Goal: Information Seeking & Learning: Understand process/instructions

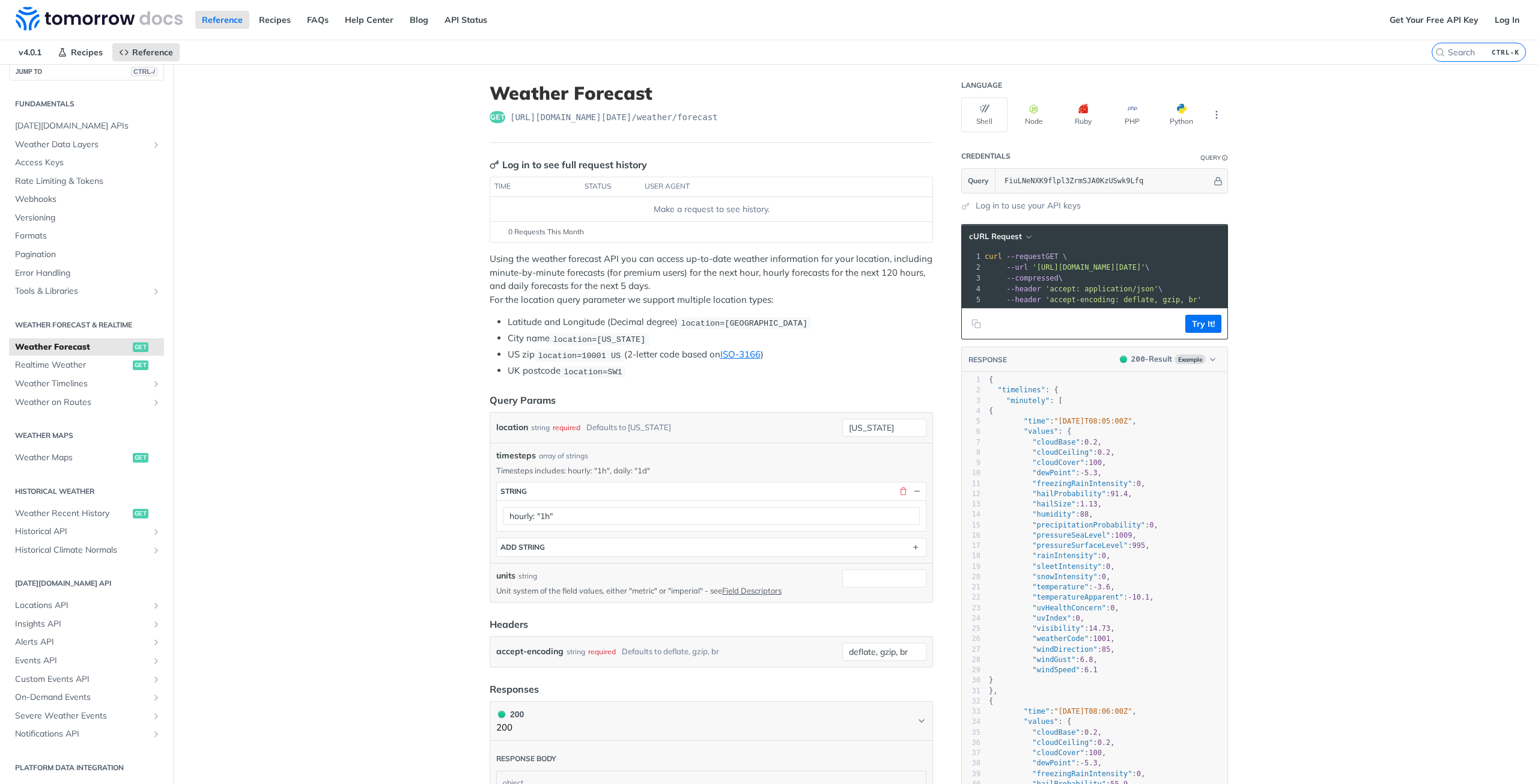
type input "FiuLNeNXK9flpl3ZrmSJA0KzUSwk9Lfq"
click at [1193, 330] on button "Try It!" at bounding box center [1203, 324] width 36 height 18
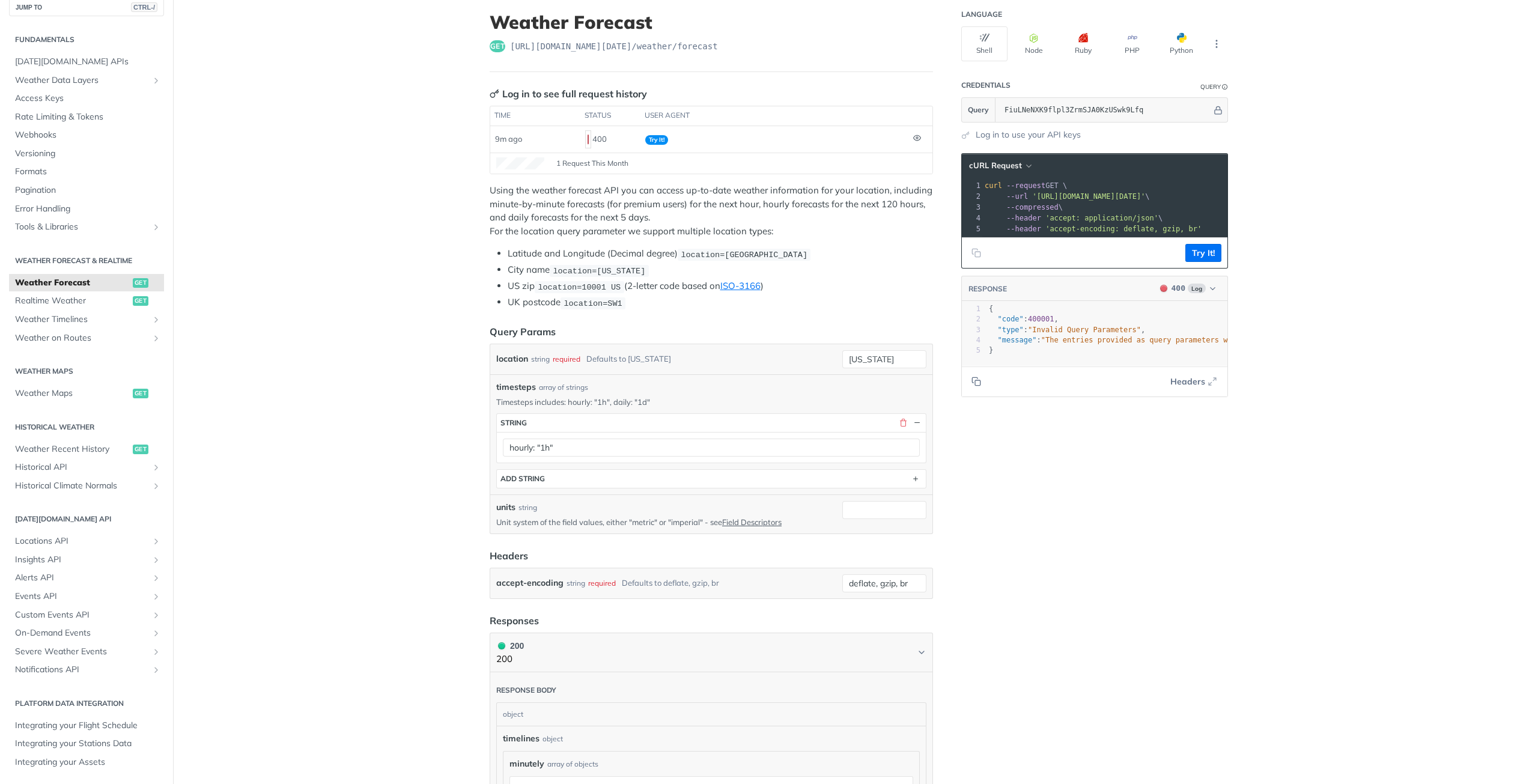
scroll to position [77, 0]
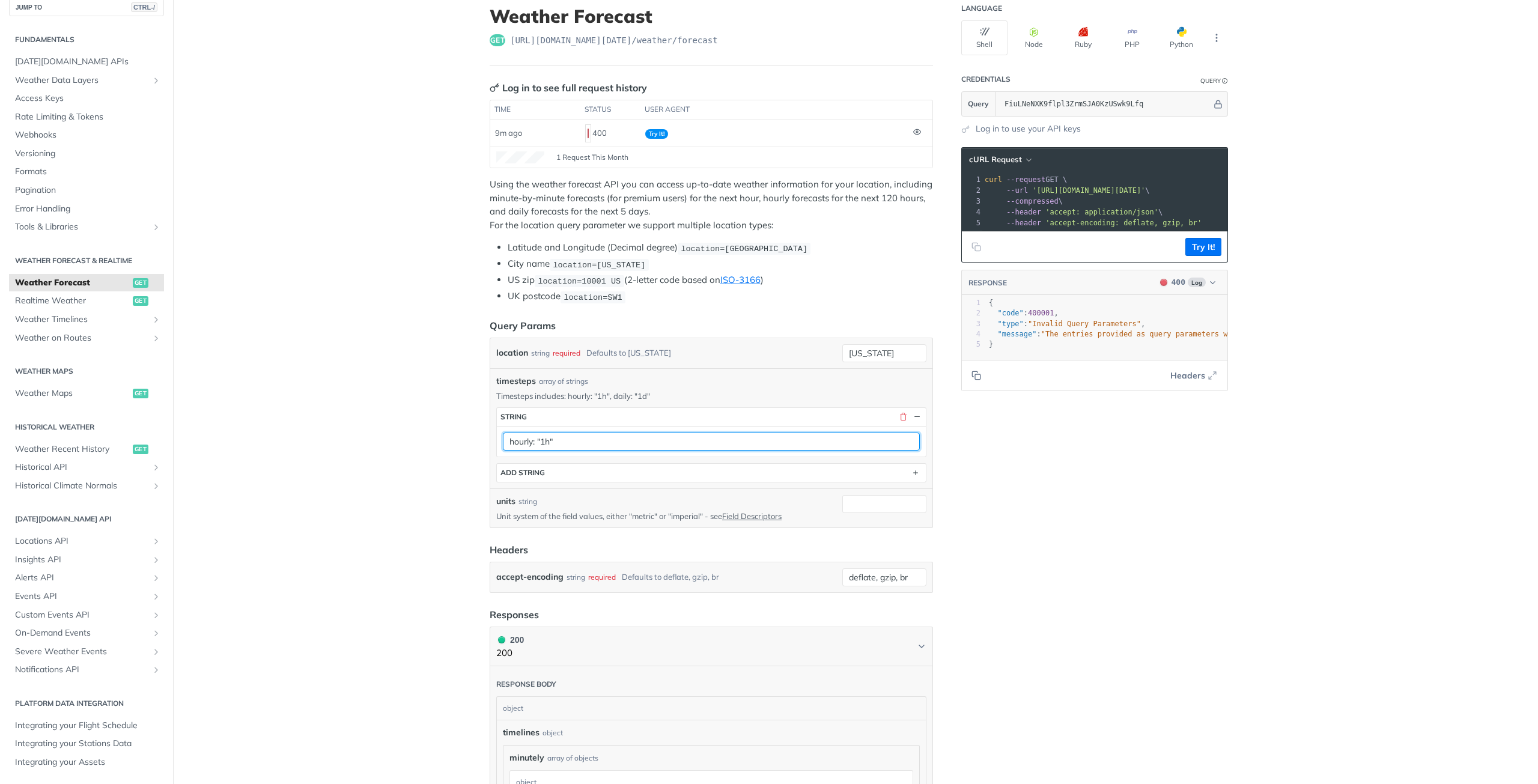
click at [717, 439] on input "hourly: "1h"" at bounding box center [711, 441] width 417 height 18
click at [900, 411] on button "button" at bounding box center [903, 416] width 10 height 10
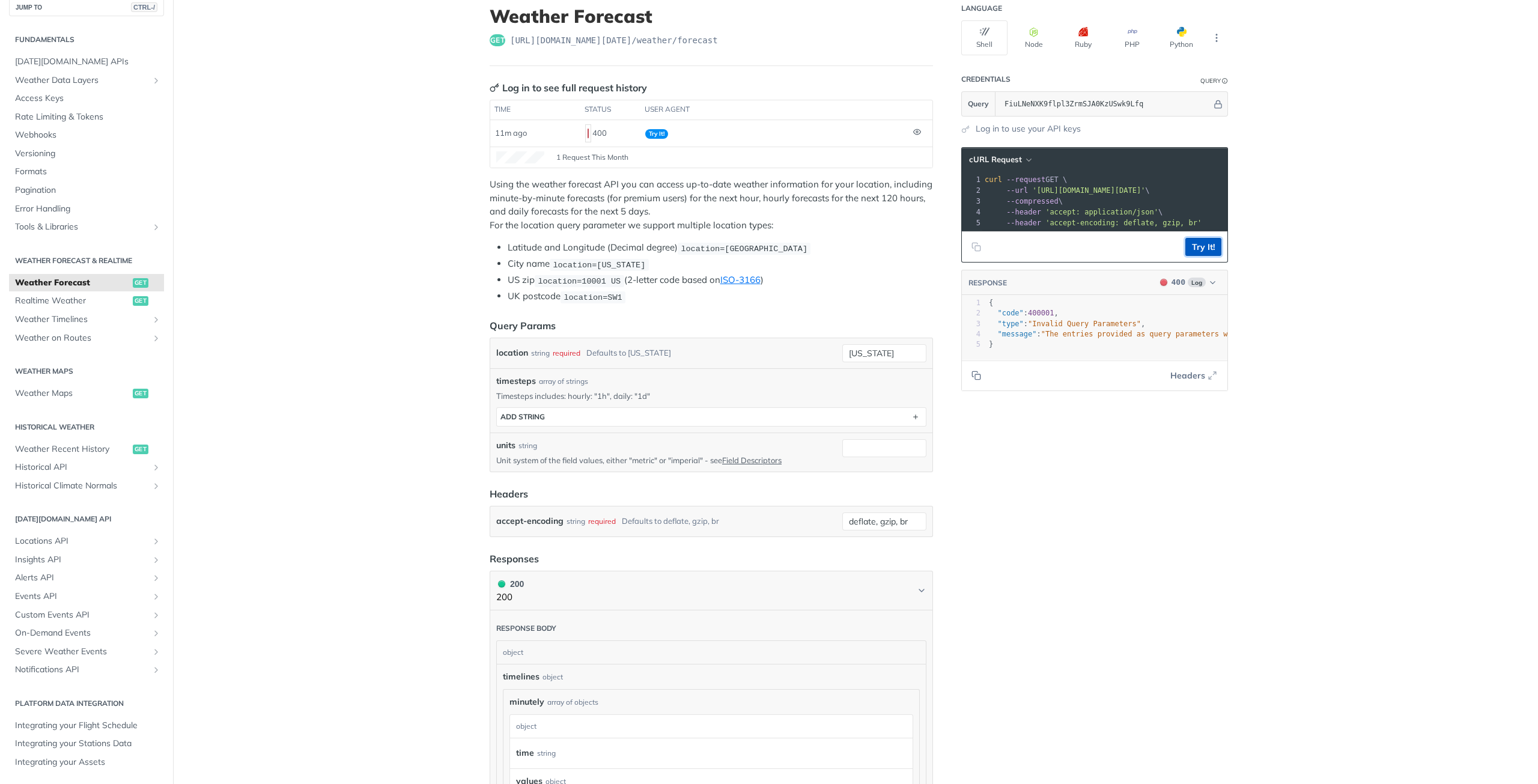
click at [1196, 256] on button "Try It!" at bounding box center [1203, 246] width 36 height 18
drag, startPoint x: 647, startPoint y: 390, endPoint x: 610, endPoint y: 395, distance: 37.3
click at [610, 395] on p "Timesteps includes: hourly: "1h", daily: "1d"" at bounding box center [711, 395] width 430 height 10
copy p "daily: "1d""
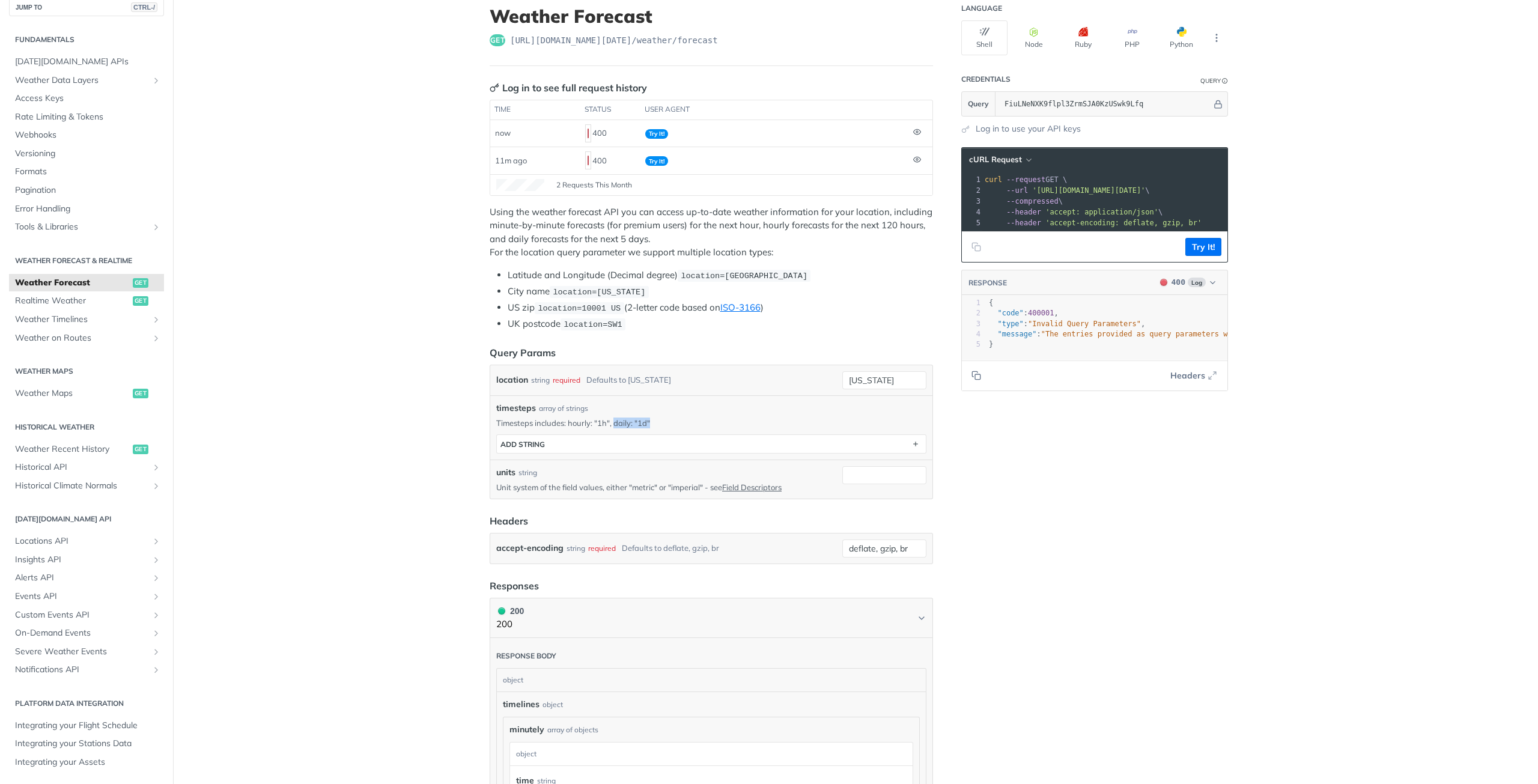
click at [628, 418] on p "Timesteps includes: hourly: "1h", daily: "1d"" at bounding box center [711, 423] width 430 height 10
click at [571, 440] on button "ADD string" at bounding box center [711, 444] width 429 height 18
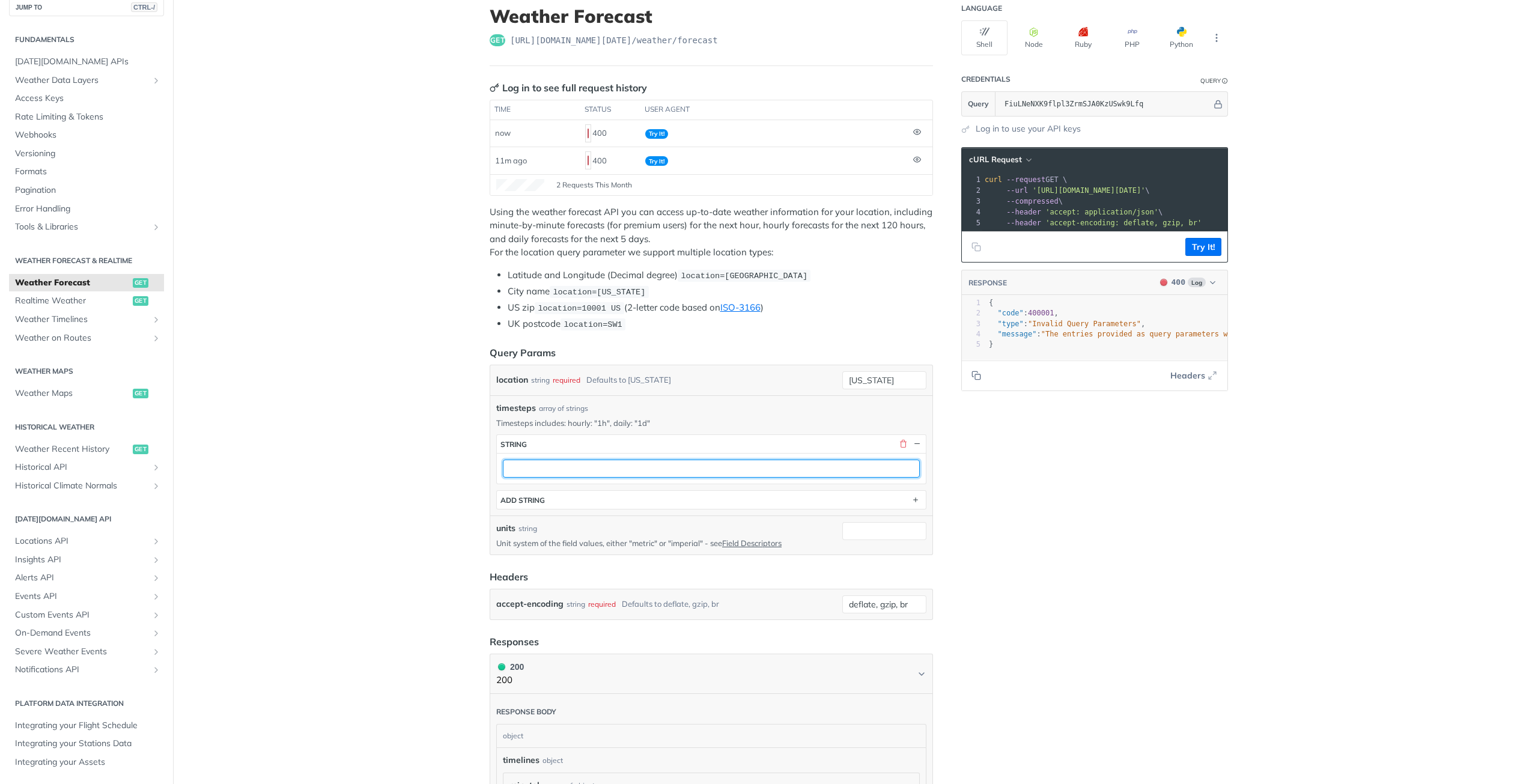
click at [545, 465] on input "text" at bounding box center [711, 468] width 417 height 18
paste input "daily: "1d""
type input "daily: "1d""
click at [788, 371] on div "location string required Defaults to [US_STATE]" at bounding box center [667, 380] width 341 height 18
click at [1204, 255] on button "Try It!" at bounding box center [1203, 246] width 36 height 18
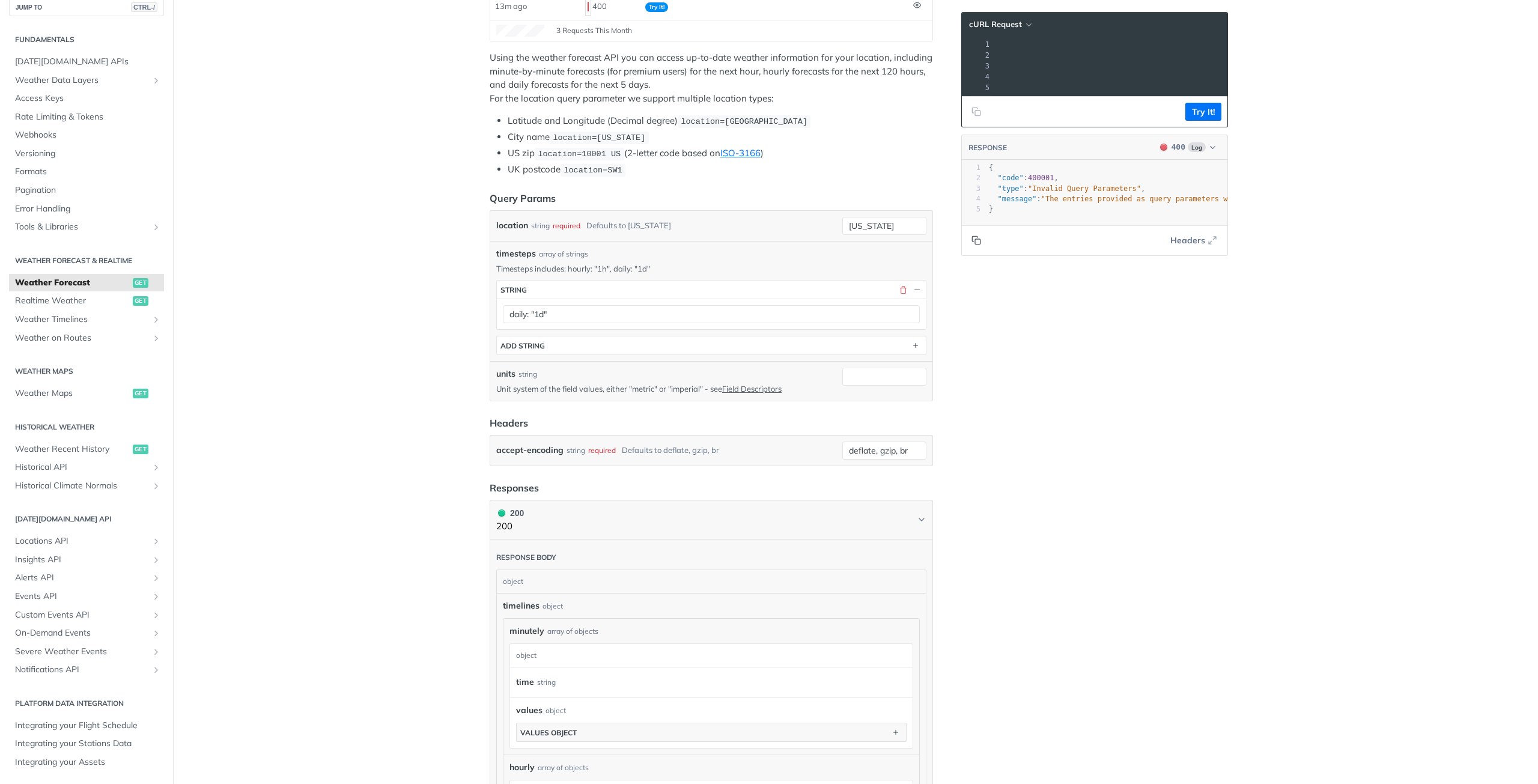
click at [975, 245] on icon "Copy to clipboard" at bounding box center [978, 241] width 6 height 6
click at [435, 337] on main "JUMP TO CTRL-/ Fundamentals [DATE][DOMAIN_NAME] APIs Weather Data Layers Core P…" at bounding box center [769, 605] width 1538 height 1599
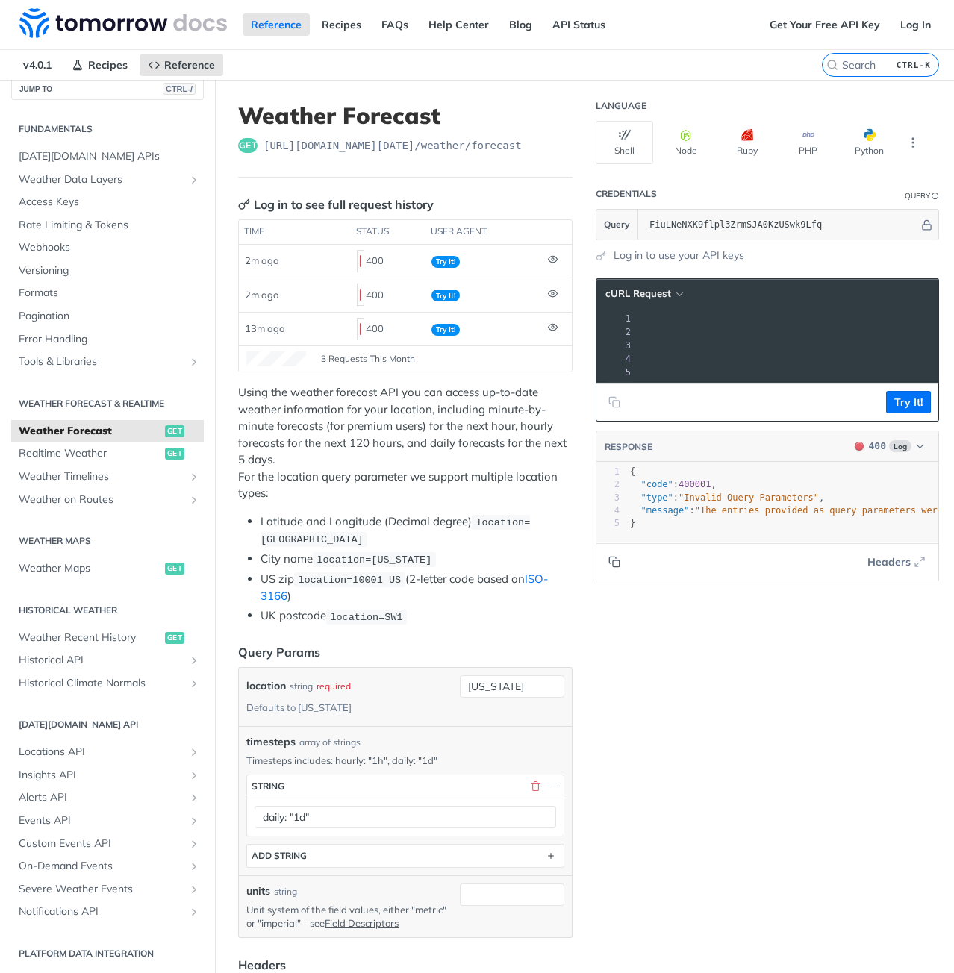
scroll to position [121, 0]
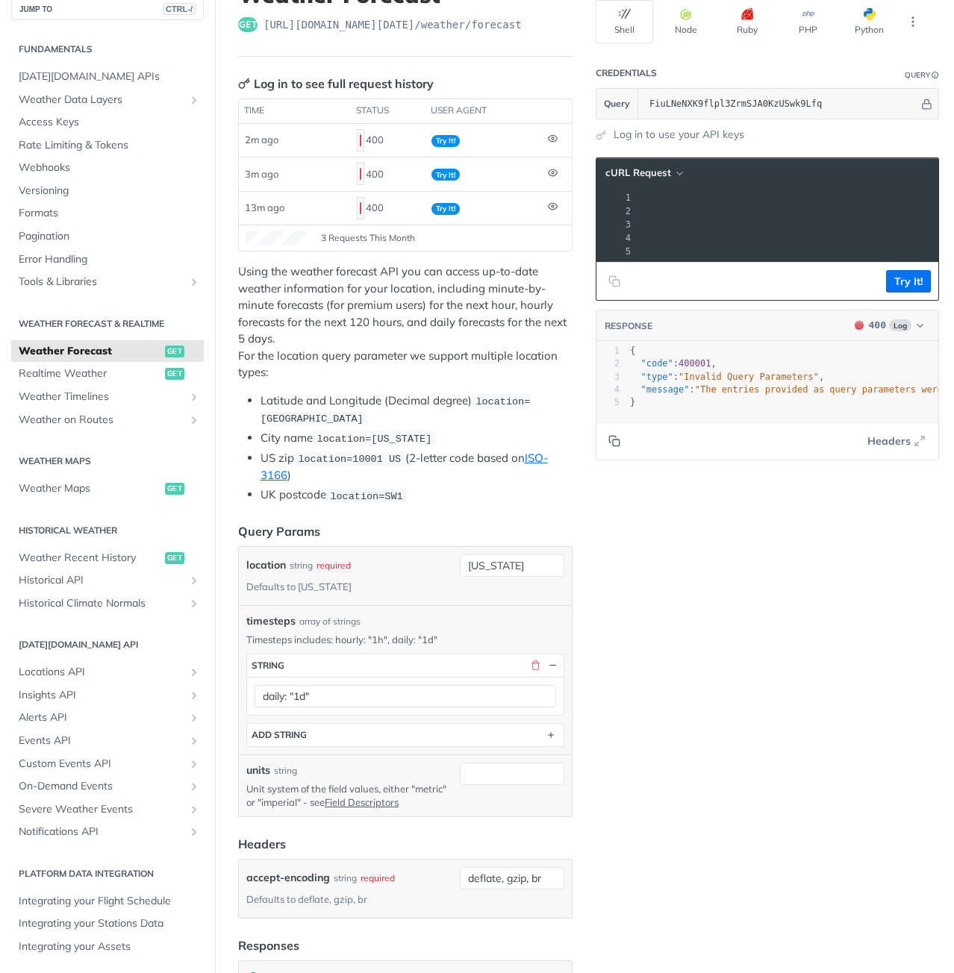
type textarea ""message": "The entries provided as query parameters were not valid for the req…"
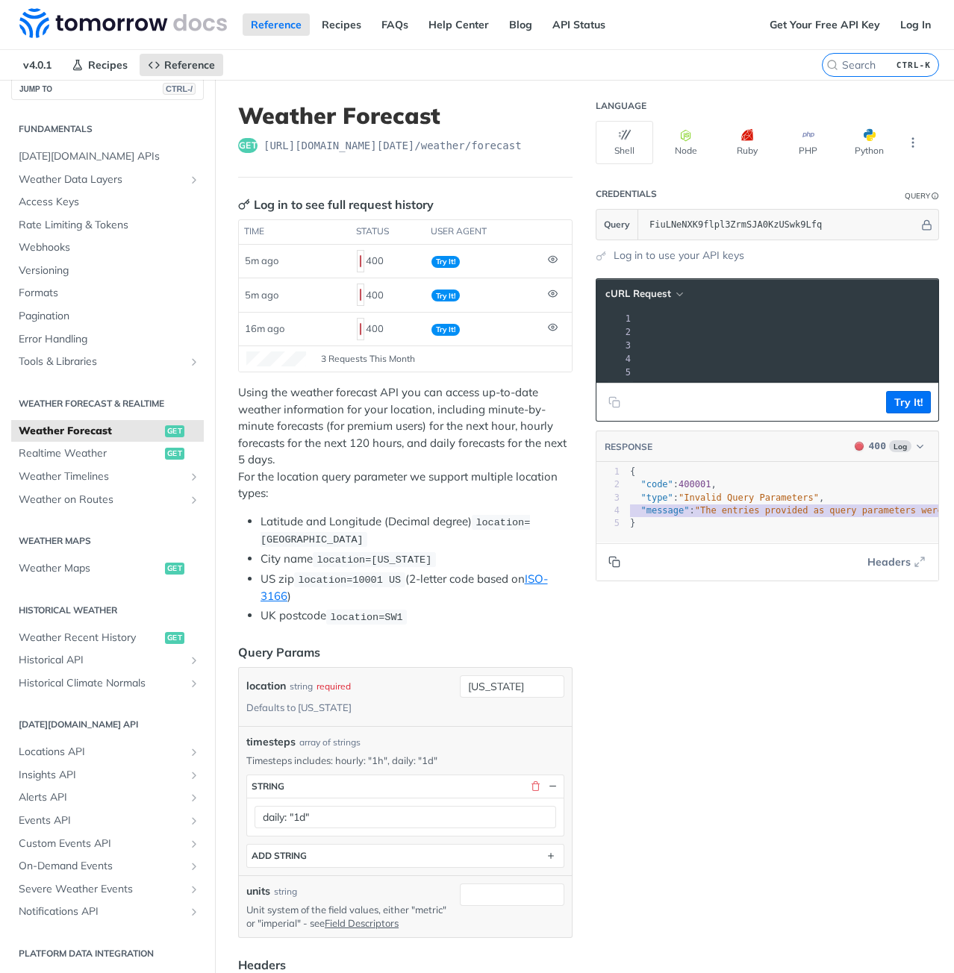
click at [448, 438] on p "Using the weather forecast API you can access up-to-date weather information fo…" at bounding box center [405, 443] width 334 height 118
click at [854, 65] on input "search" at bounding box center [862, 64] width 152 height 13
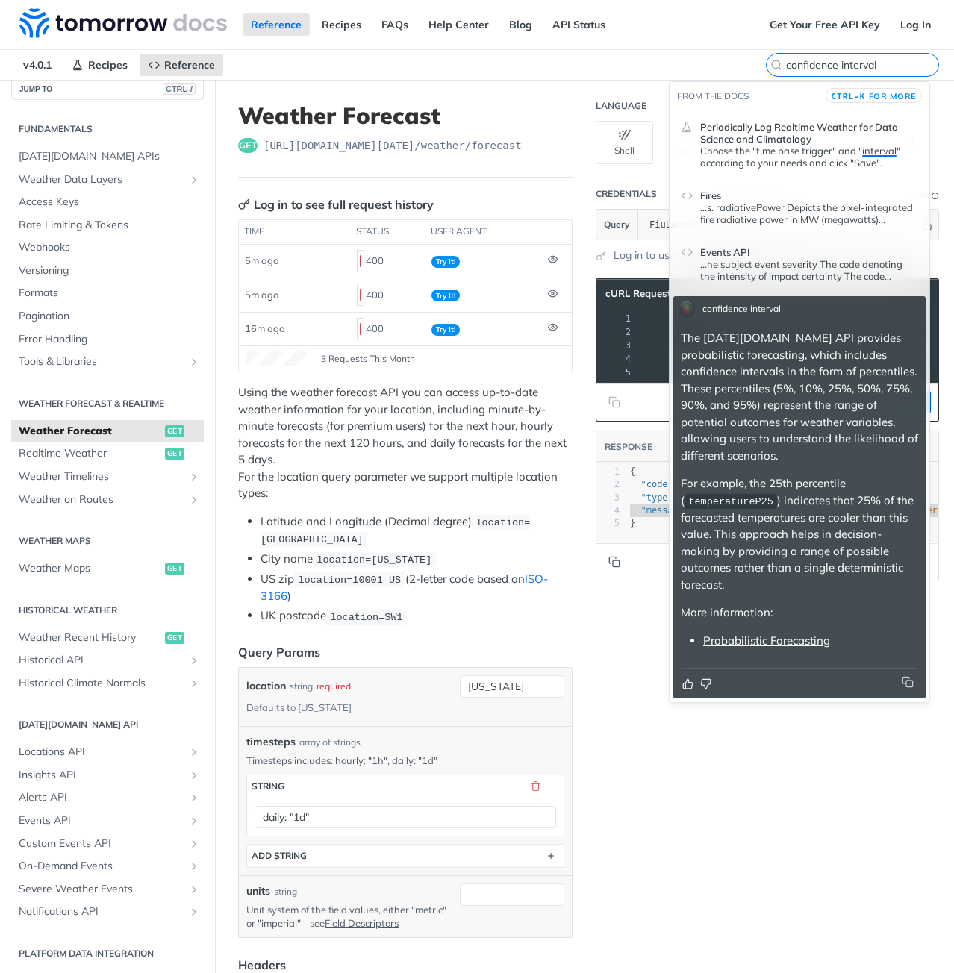
type input "confidence interval"
click at [760, 344] on p "The [DATE][DOMAIN_NAME] API provides probabilistic forecasting, which includes …" at bounding box center [798, 397] width 237 height 134
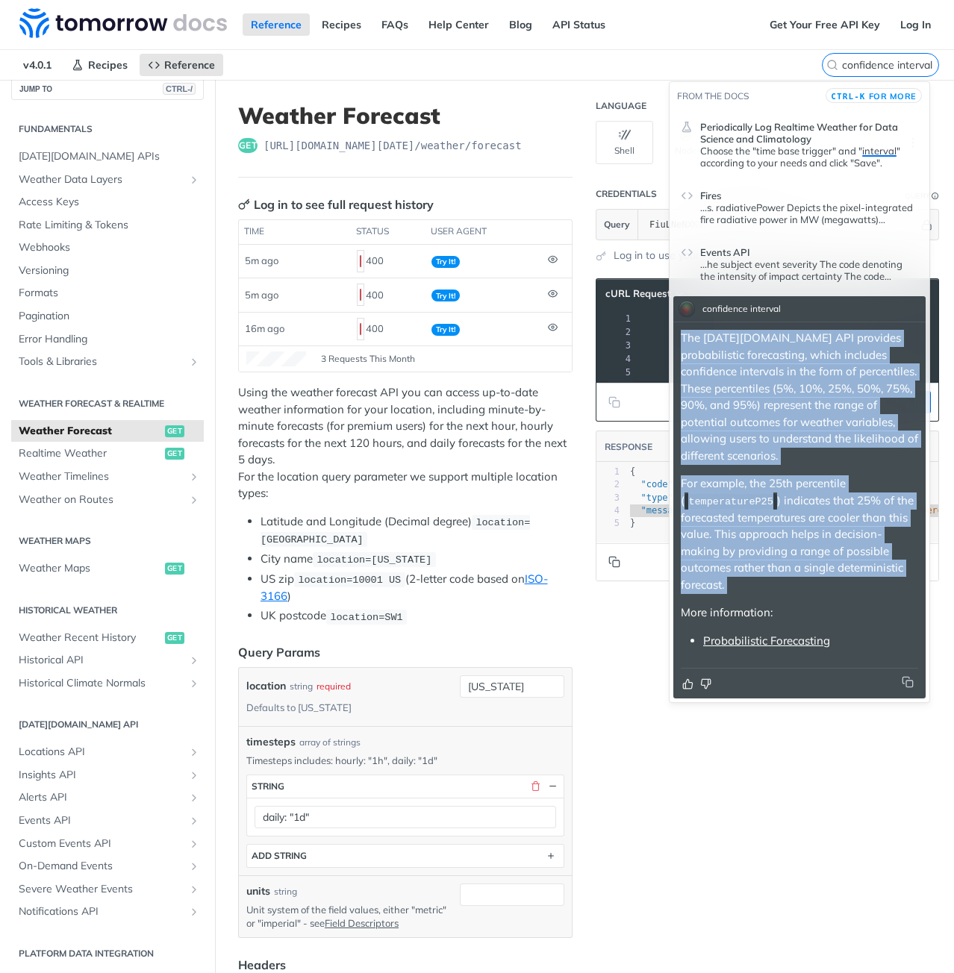
drag, startPoint x: 760, startPoint y: 344, endPoint x: 777, endPoint y: 576, distance: 232.6
click at [777, 576] on div "The [DATE][DOMAIN_NAME] API provides probabilistic forecasting, which includes …" at bounding box center [798, 489] width 237 height 319
click at [777, 576] on p "For example, the 25th percentile ( temperatureP25 ) indicates that 25% of the f…" at bounding box center [798, 534] width 237 height 118
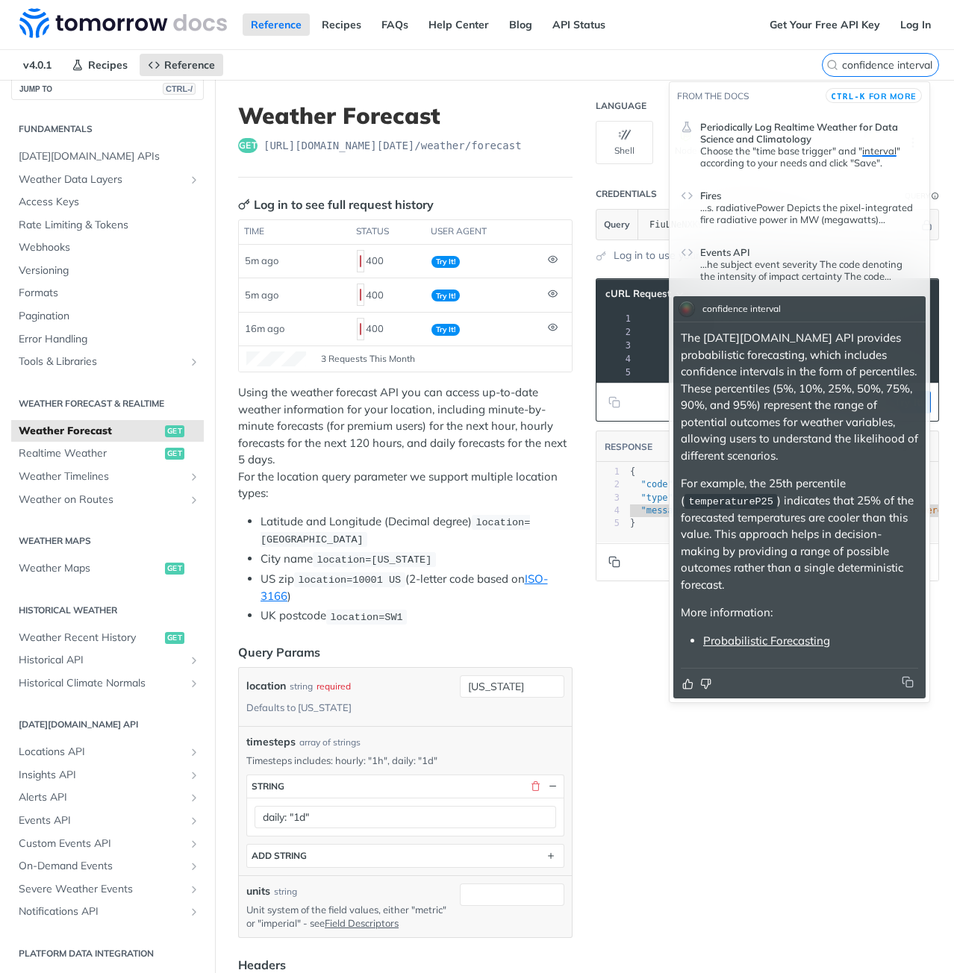
click at [800, 647] on link "Probabilistic Forecasting" at bounding box center [766, 640] width 127 height 14
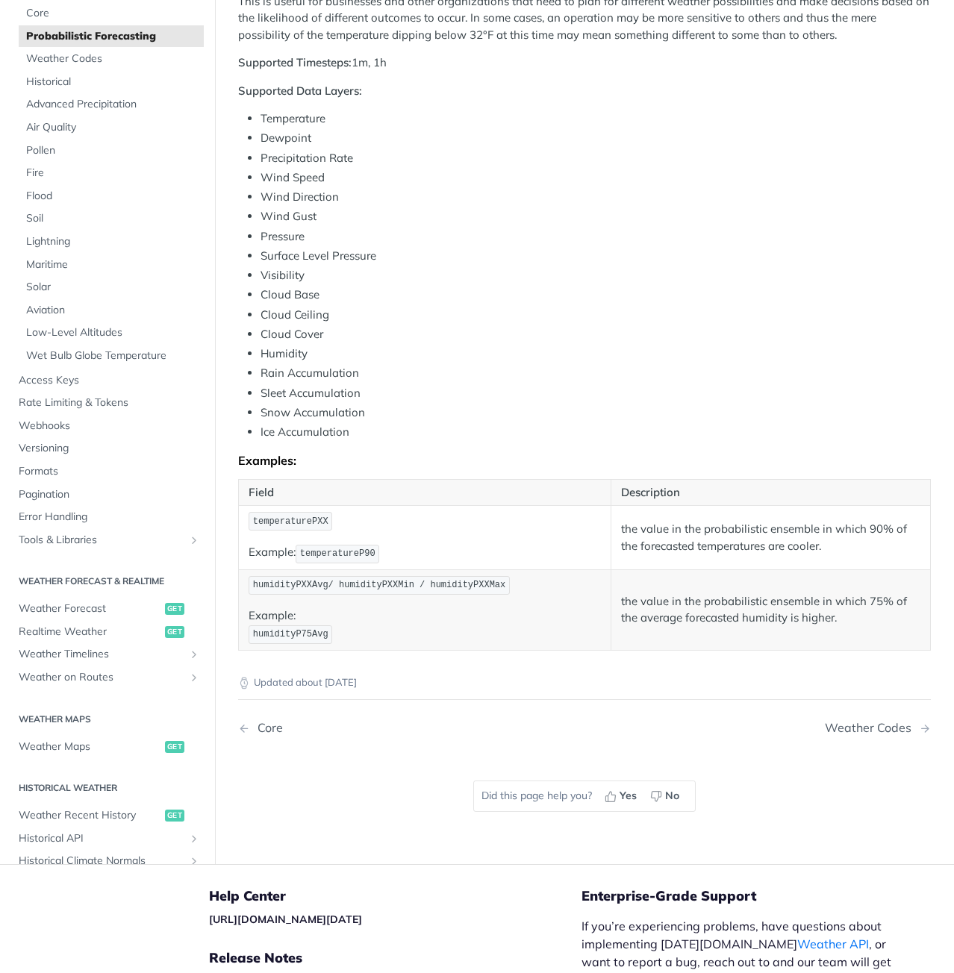
scroll to position [606, 0]
